Goal: Go to known website: Go to known website

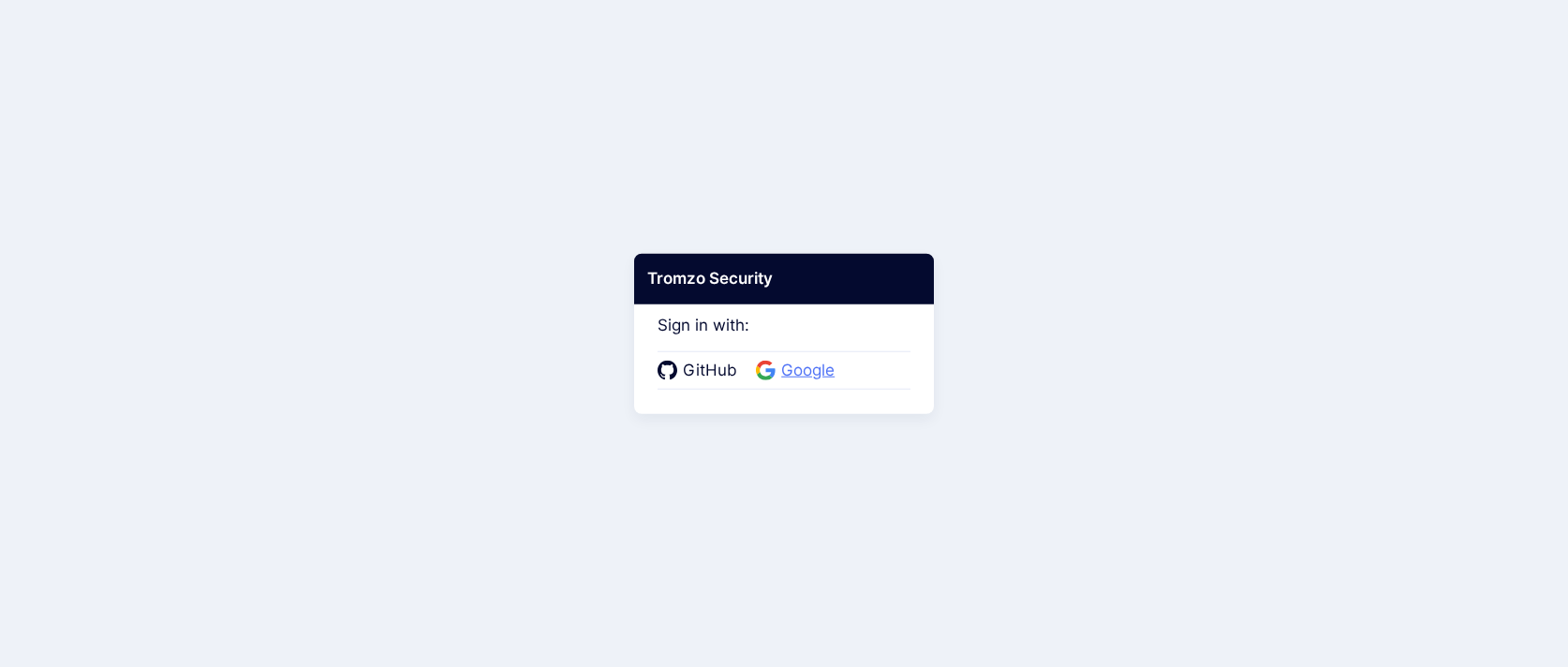
click at [776, 364] on span "Google" at bounding box center [808, 371] width 65 height 24
